Goal: Task Accomplishment & Management: Use online tool/utility

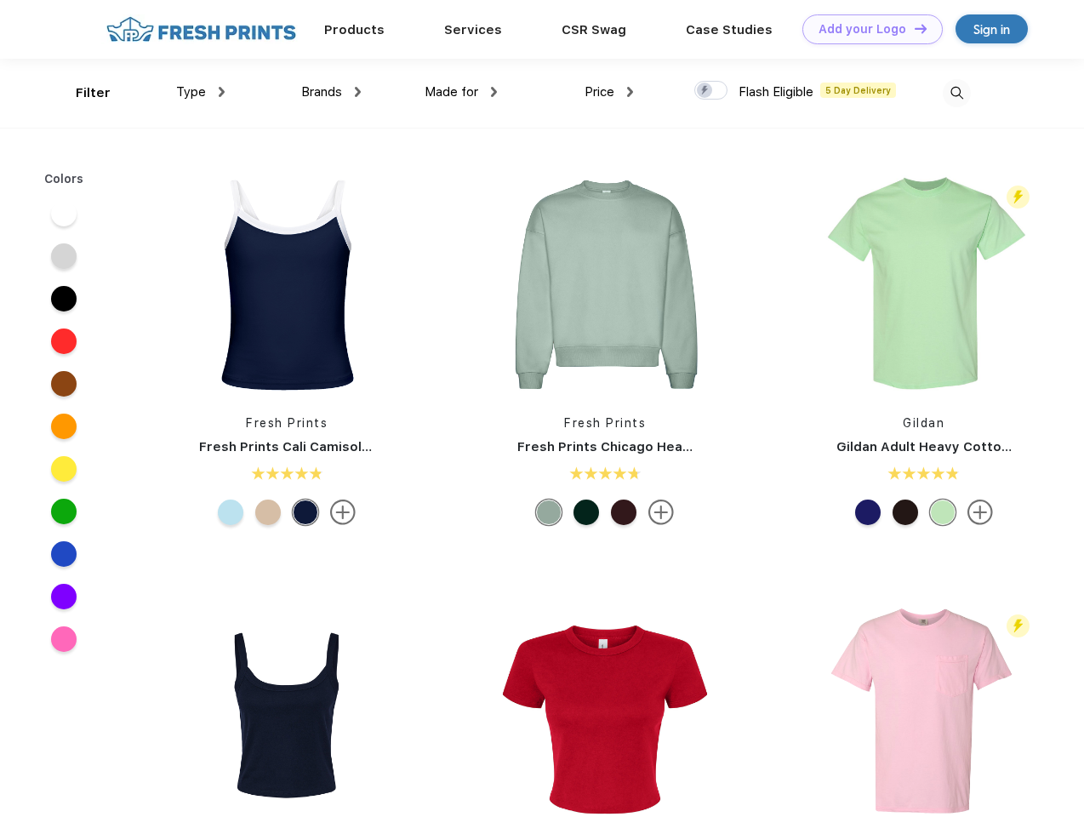
click at [866, 29] on link "Add your Logo Design Tool" at bounding box center [872, 29] width 140 height 30
click at [0, 0] on div "Design Tool" at bounding box center [0, 0] width 0 height 0
click at [913, 28] on link "Add your Logo Design Tool" at bounding box center [872, 29] width 140 height 30
click at [82, 93] on div "Filter" at bounding box center [93, 93] width 35 height 20
click at [201, 92] on span "Type" at bounding box center [191, 91] width 30 height 15
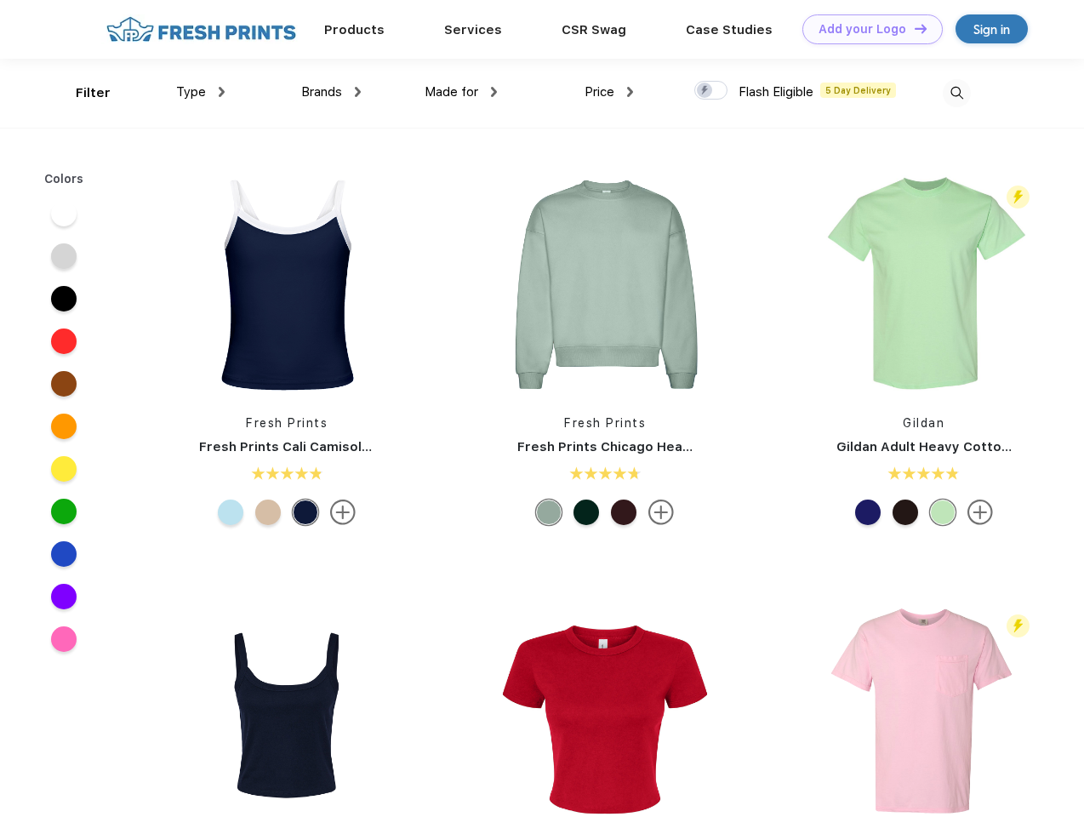
click at [331, 92] on span "Brands" at bounding box center [321, 91] width 41 height 15
click at [461, 92] on span "Made for" at bounding box center [452, 91] width 54 height 15
click at [609, 92] on span "Price" at bounding box center [599, 91] width 30 height 15
click at [711, 91] on div at bounding box center [710, 90] width 33 height 19
click at [705, 91] on input "checkbox" at bounding box center [699, 85] width 11 height 11
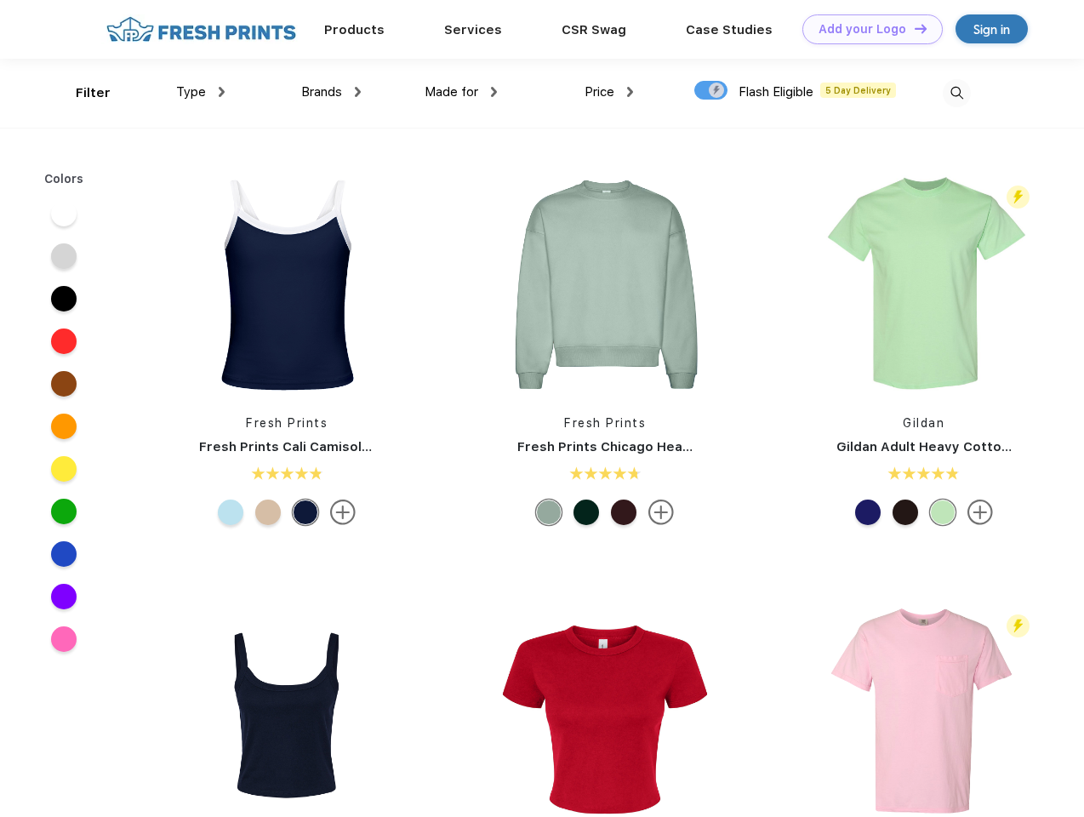
click at [956, 93] on img at bounding box center [957, 93] width 28 height 28
